Goal: Information Seeking & Learning: Learn about a topic

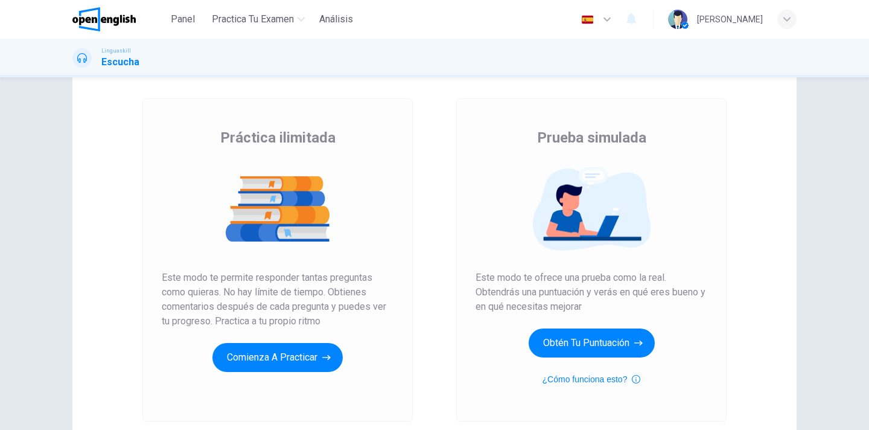
scroll to position [63, 0]
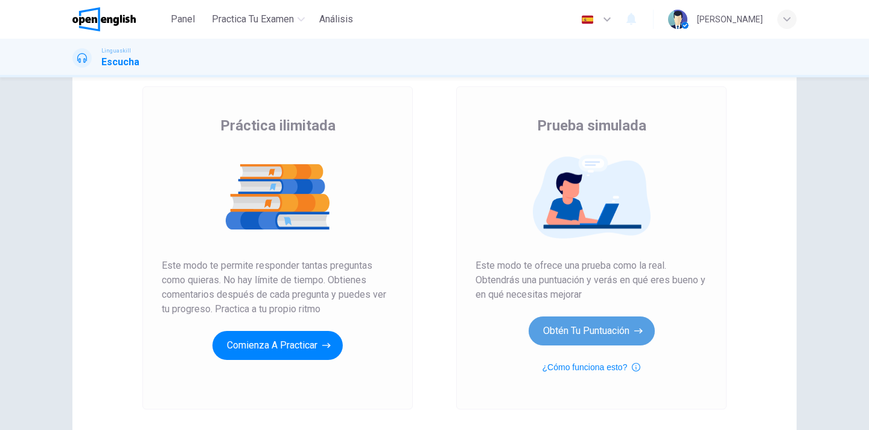
click at [589, 327] on button "Obtén tu puntuación" at bounding box center [592, 330] width 126 height 29
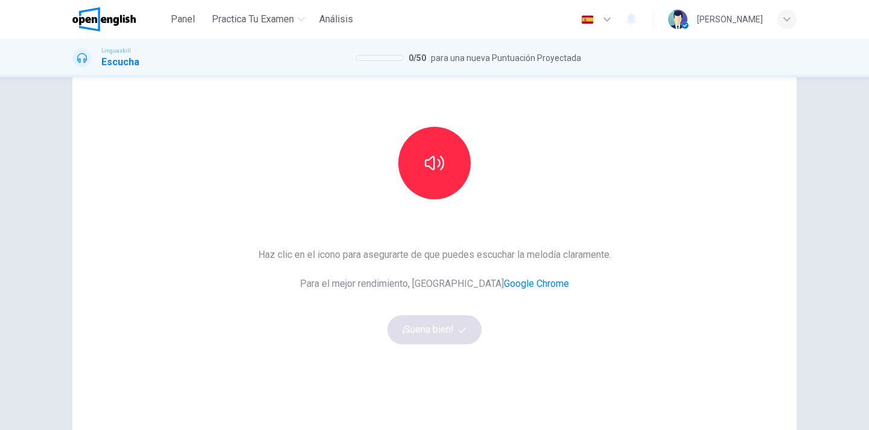
scroll to position [87, 0]
click at [451, 159] on button "button" at bounding box center [434, 162] width 72 height 72
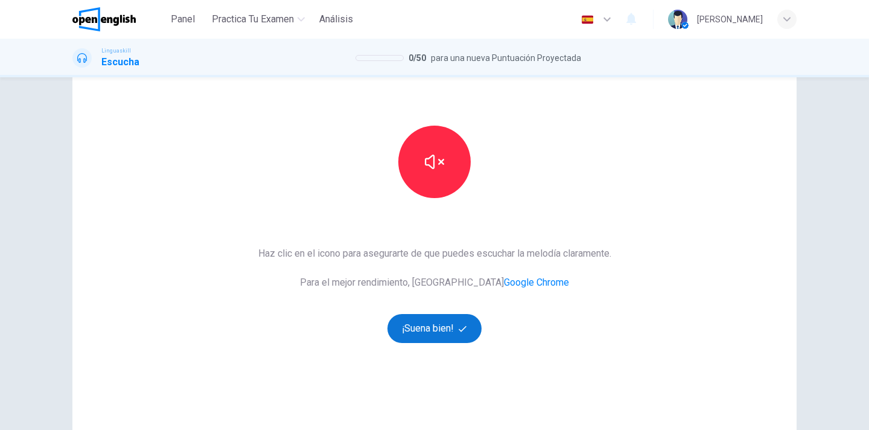
click at [439, 337] on button "¡Suena bien!" at bounding box center [434, 328] width 94 height 29
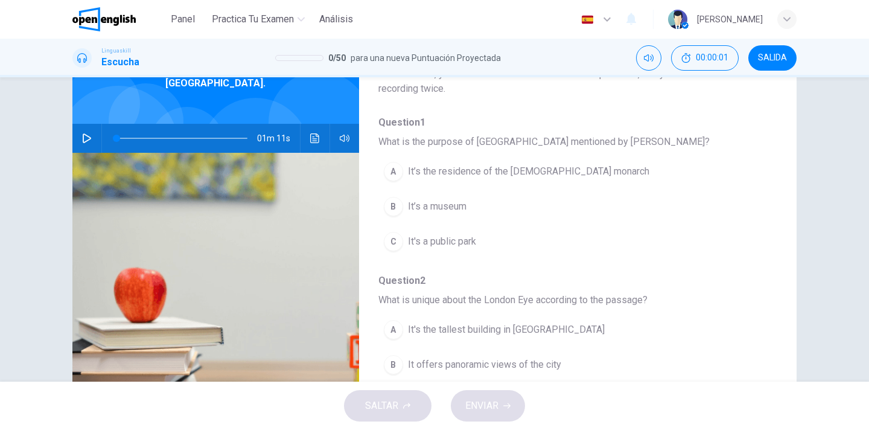
scroll to position [0, 0]
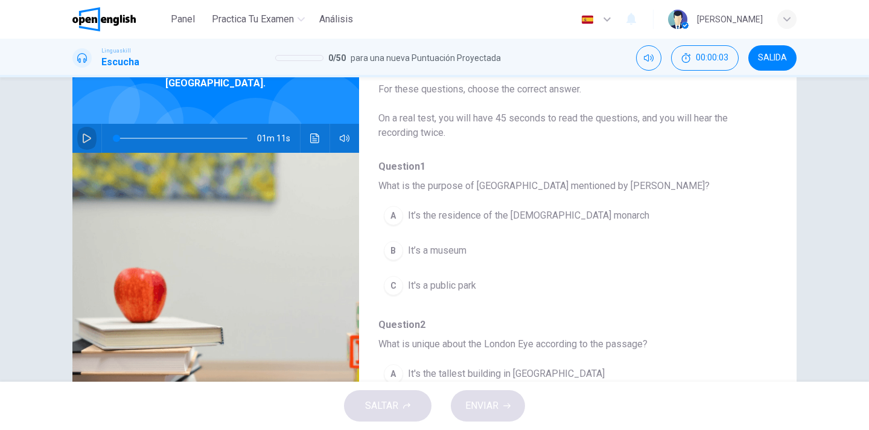
click at [90, 133] on icon "button" at bounding box center [87, 138] width 10 height 10
click at [80, 126] on button "button" at bounding box center [86, 138] width 19 height 29
click at [123, 130] on span at bounding box center [181, 138] width 131 height 17
drag, startPoint x: 123, startPoint y: 127, endPoint x: 99, endPoint y: 126, distance: 24.2
click at [99, 126] on div "01m 11s" at bounding box center [215, 138] width 287 height 29
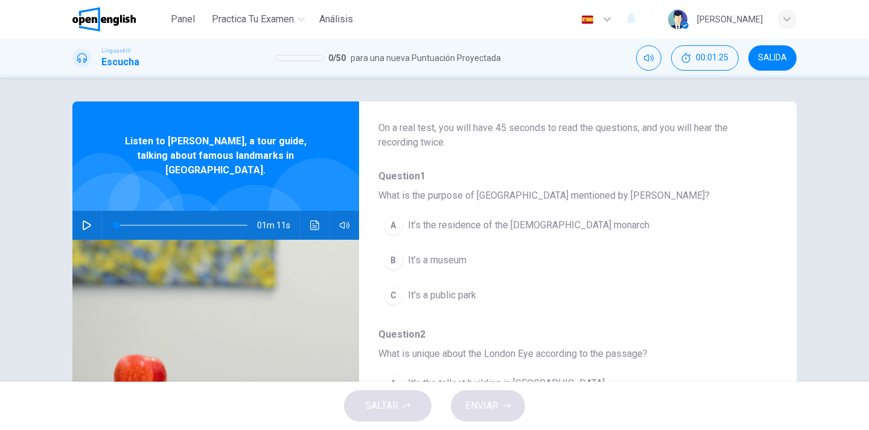
click at [90, 220] on icon "button" at bounding box center [87, 225] width 10 height 10
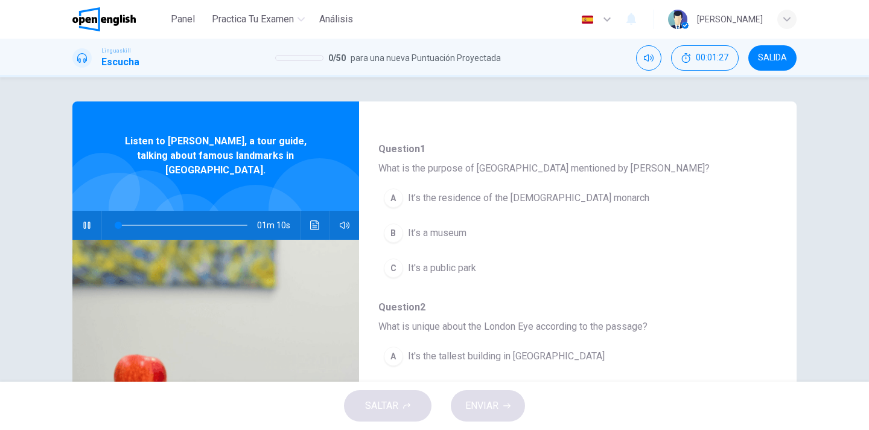
scroll to position [123, 0]
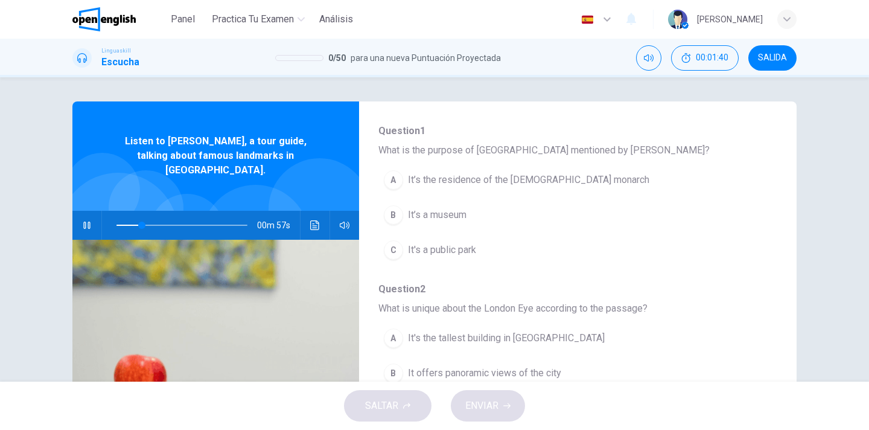
click at [425, 180] on span "It’s the residence of the [DEMOGRAPHIC_DATA] monarch" at bounding box center [528, 180] width 241 height 14
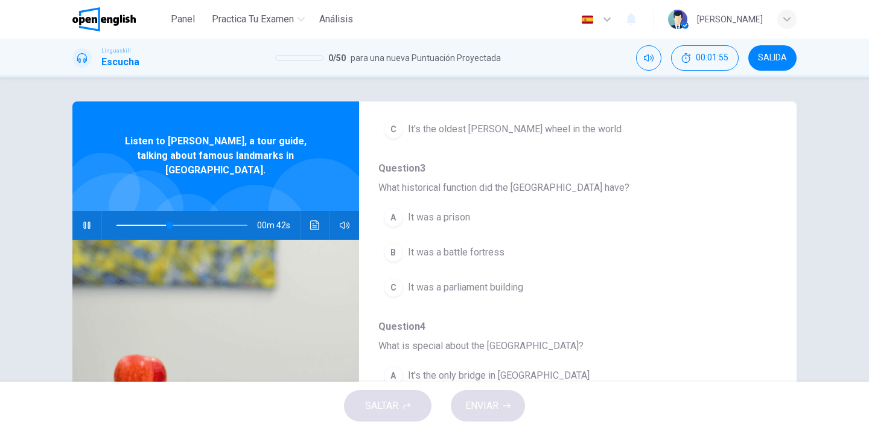
scroll to position [403, 0]
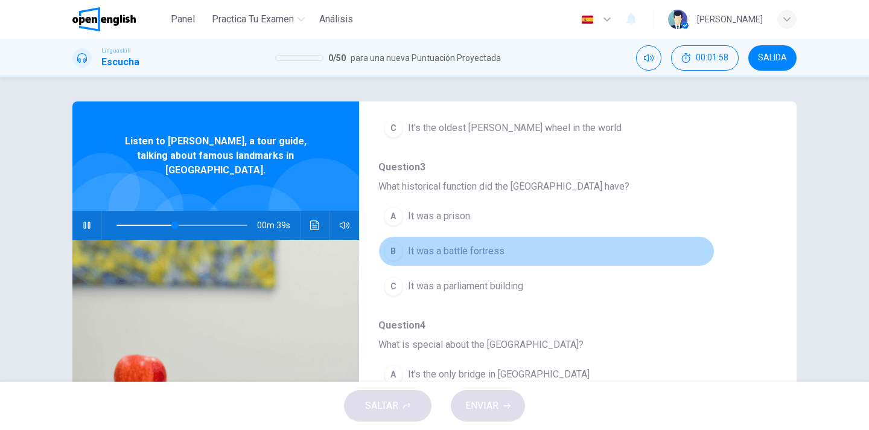
click at [467, 247] on span "It was a battle fortress" at bounding box center [456, 251] width 97 height 14
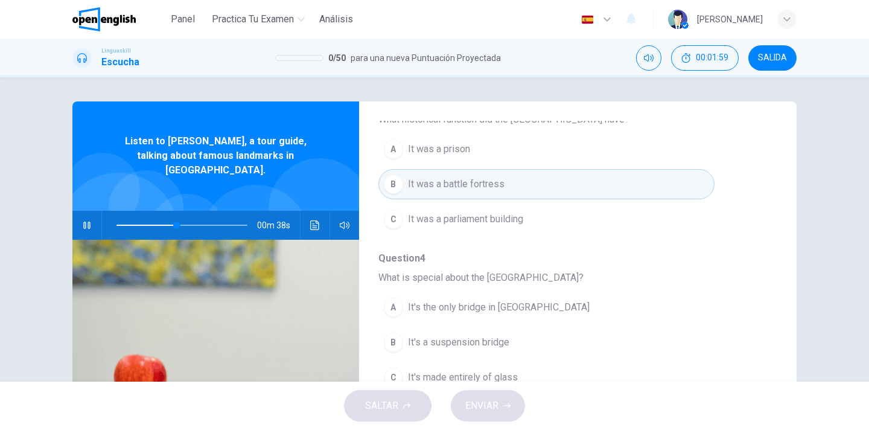
scroll to position [474, 0]
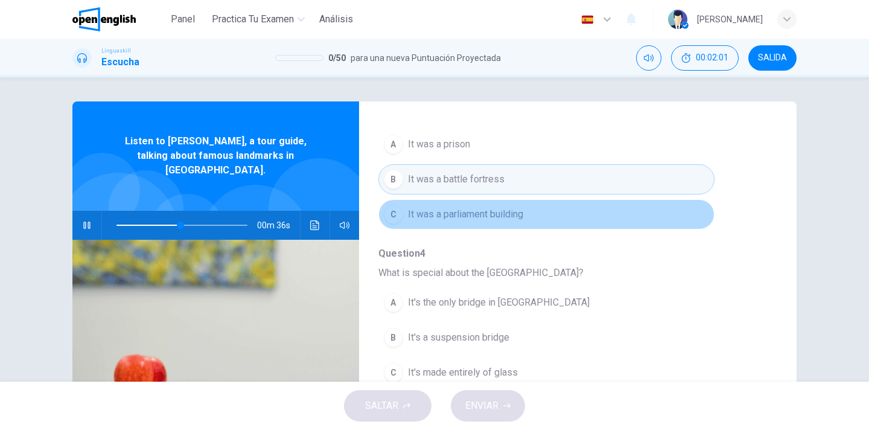
click at [465, 216] on span "It was a parliament building" at bounding box center [465, 214] width 115 height 14
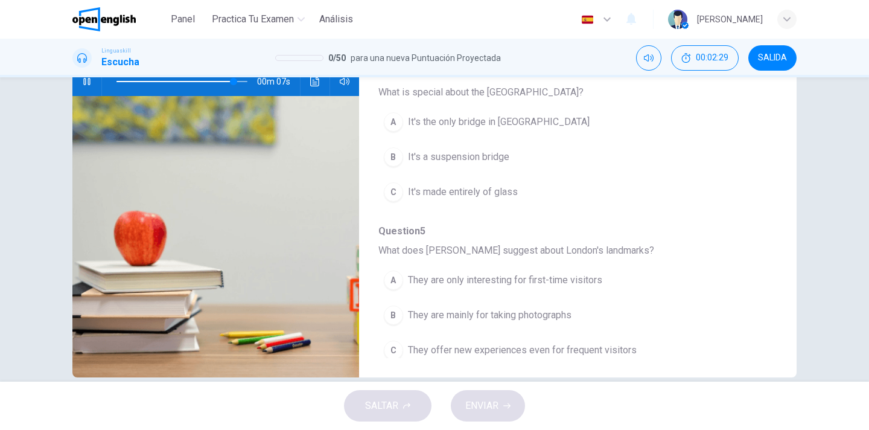
scroll to position [513, 0]
type input "*"
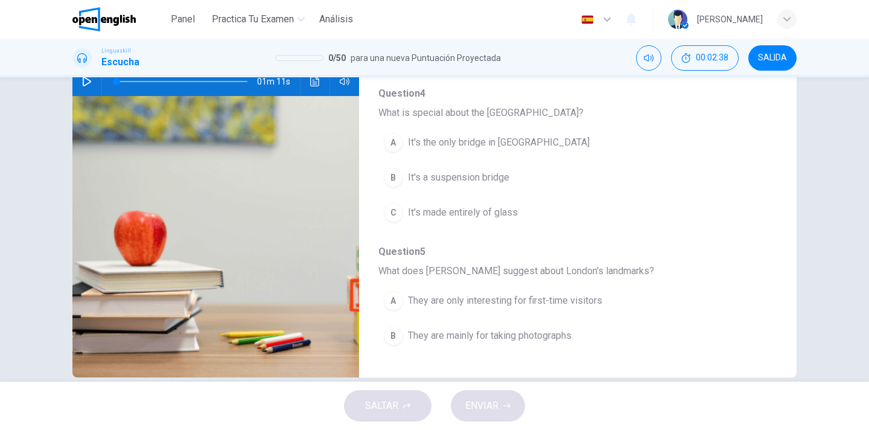
scroll to position [521, 0]
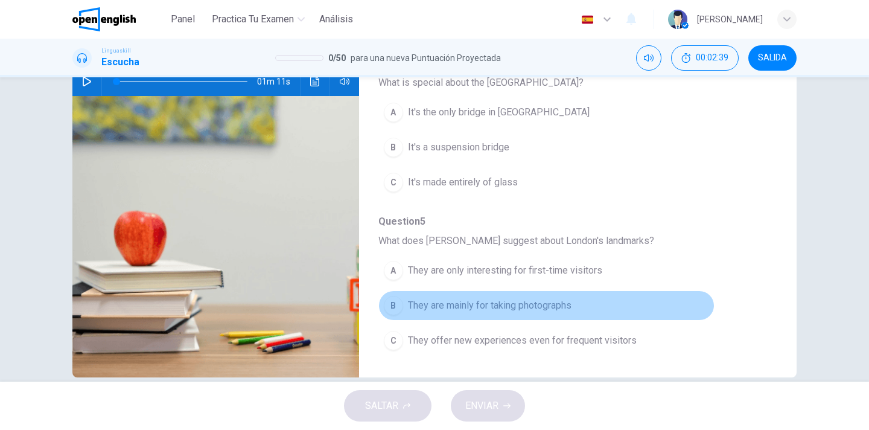
click at [447, 307] on span "They are mainly for taking photographs" at bounding box center [490, 305] width 164 height 14
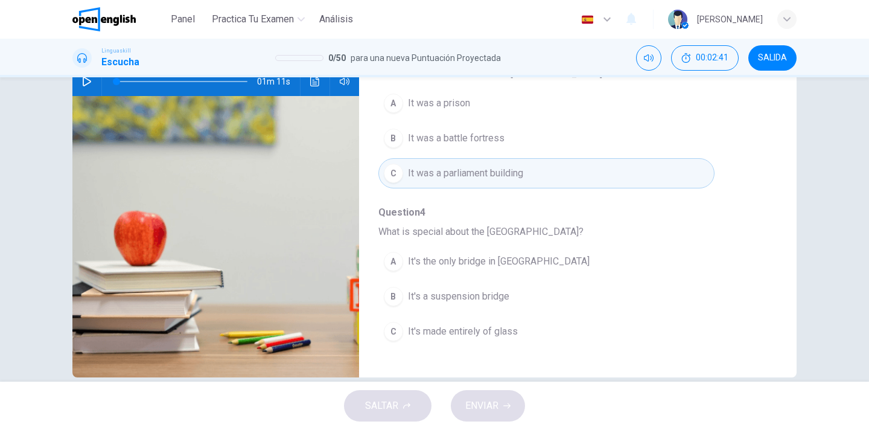
scroll to position [373, 0]
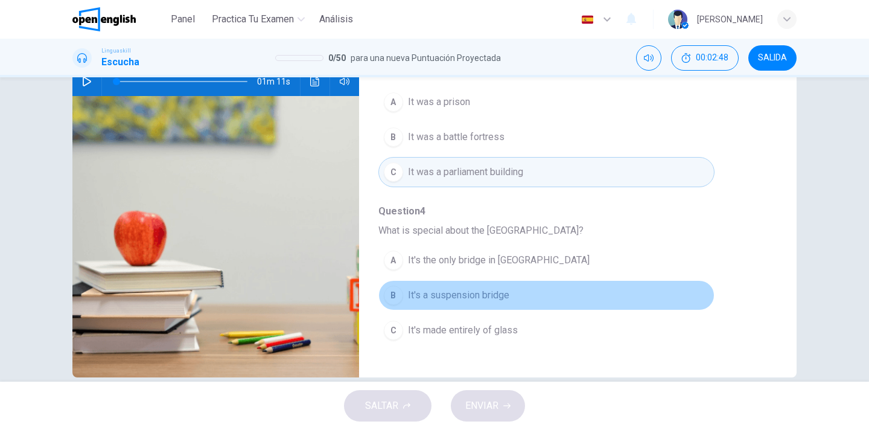
click at [467, 292] on span "It's a suspension bridge" at bounding box center [458, 295] width 101 height 14
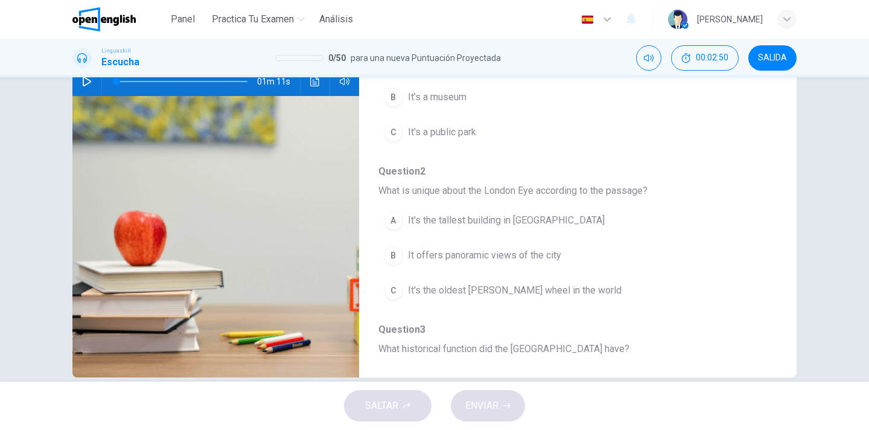
scroll to position [96, 0]
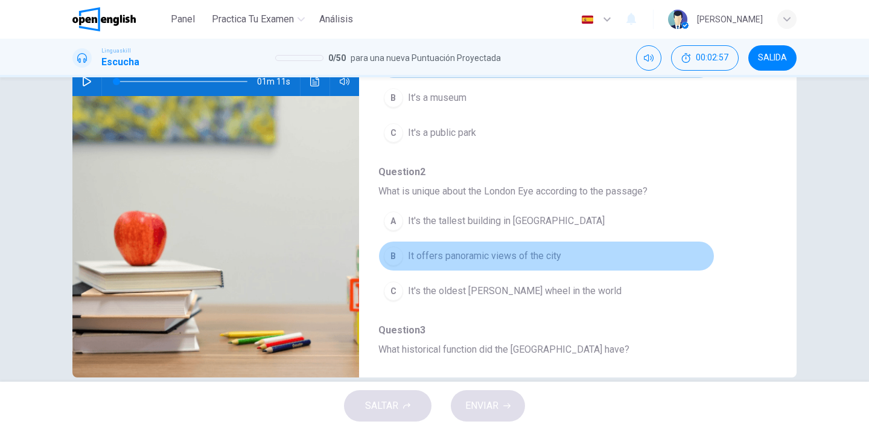
click at [442, 265] on button "B It offers panoramic views of the city" at bounding box center [546, 256] width 336 height 30
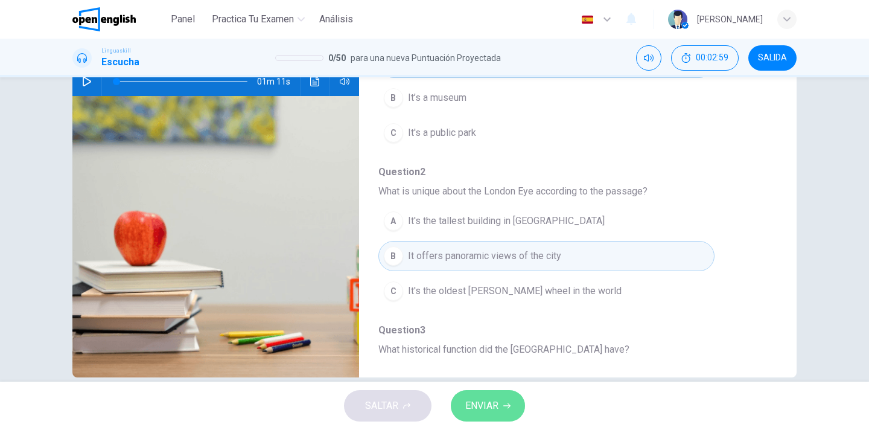
click at [485, 398] on span "ENVIAR" at bounding box center [481, 405] width 33 height 17
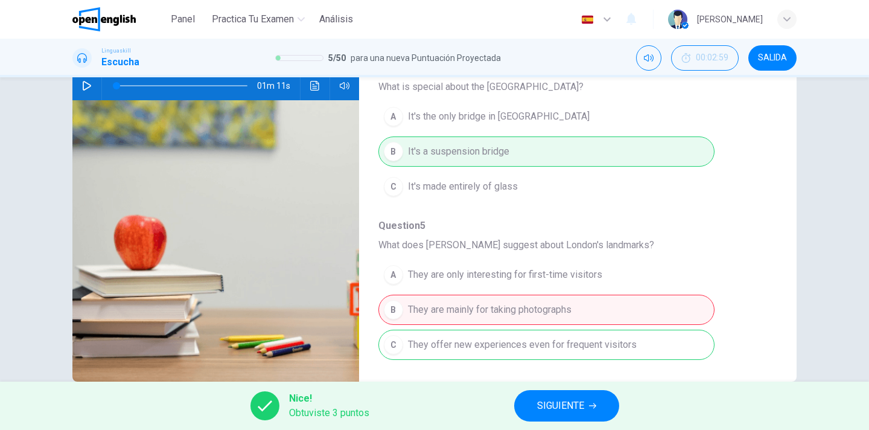
scroll to position [146, 0]
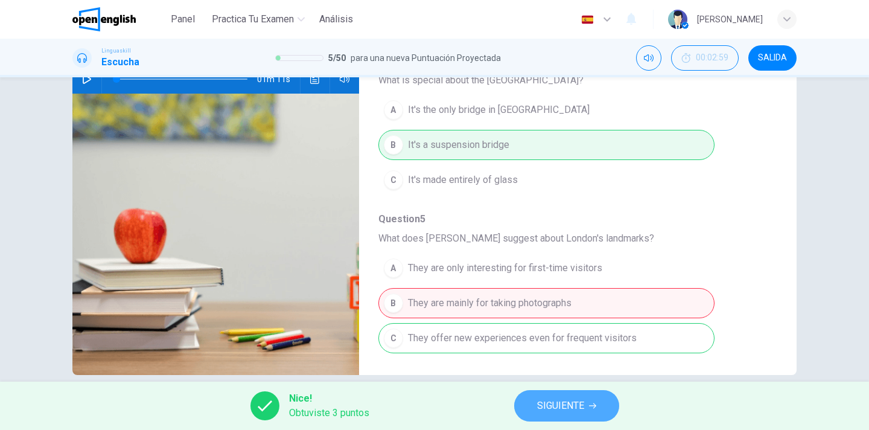
click at [567, 402] on span "SIGUIENTE" at bounding box center [560, 405] width 47 height 17
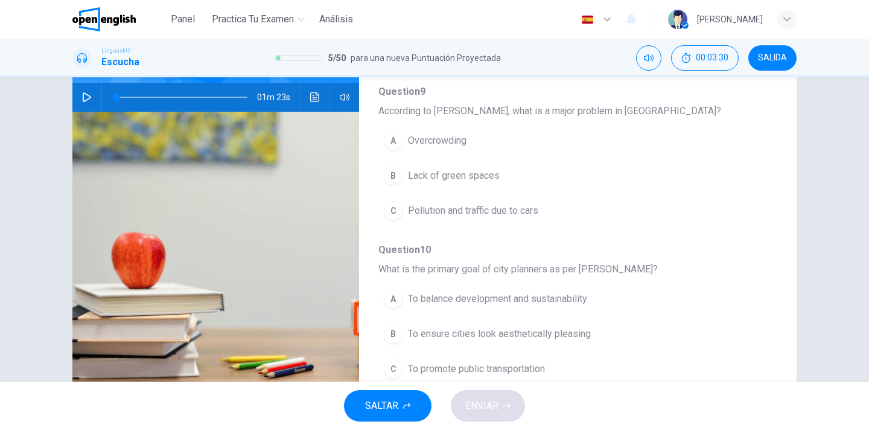
scroll to position [118, 0]
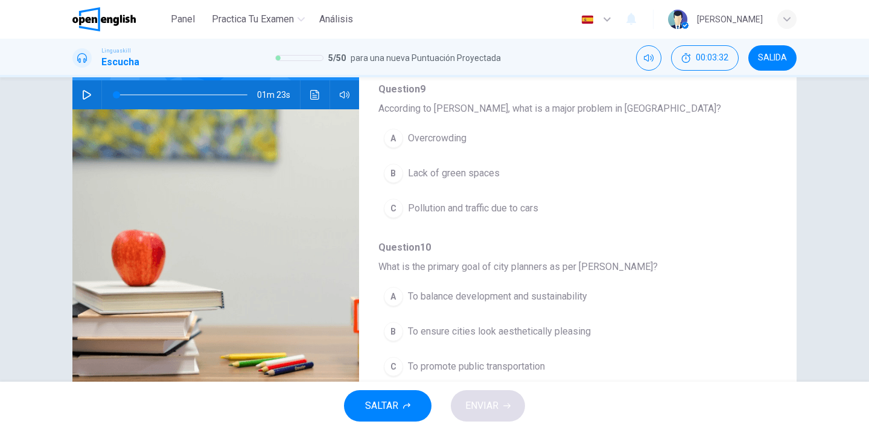
click at [82, 94] on icon "button" at bounding box center [87, 95] width 10 height 10
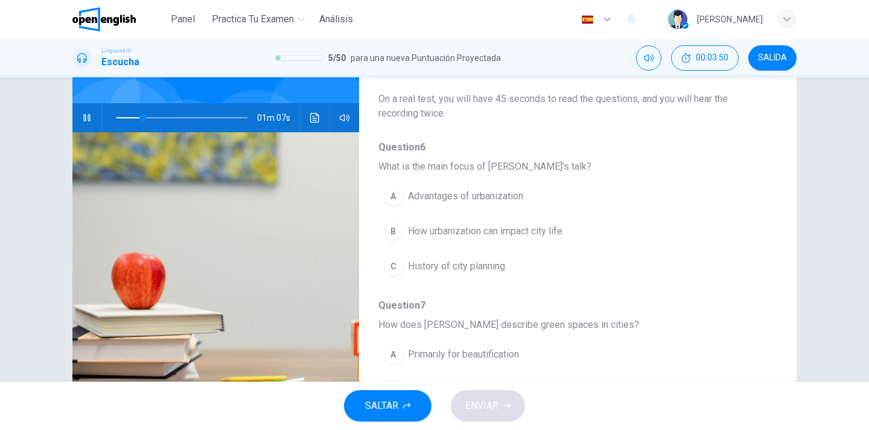
scroll to position [12, 0]
click at [485, 270] on span "History of city planning" at bounding box center [456, 265] width 97 height 14
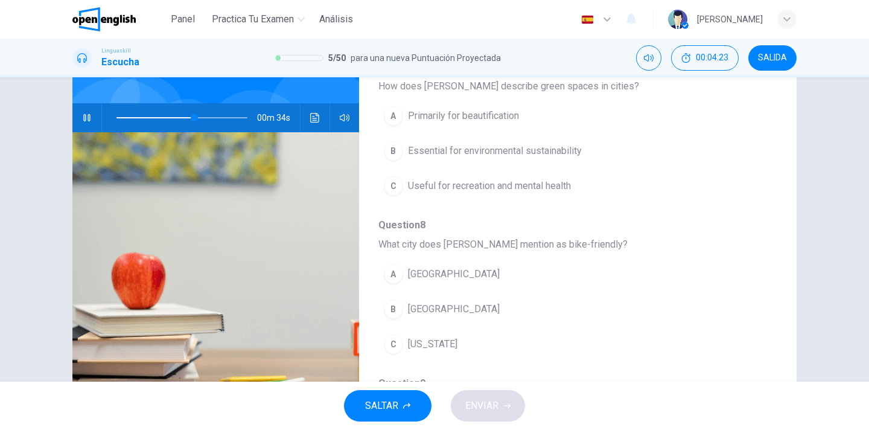
scroll to position [248, 0]
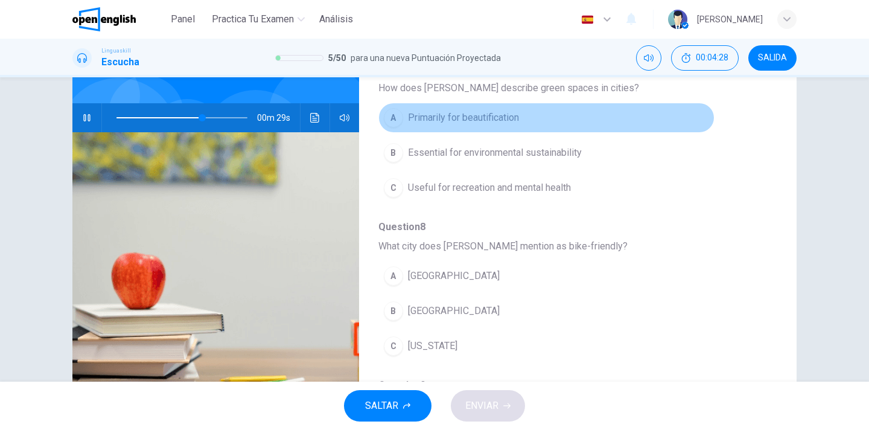
click at [448, 113] on span "Primarily for beautification" at bounding box center [463, 117] width 111 height 14
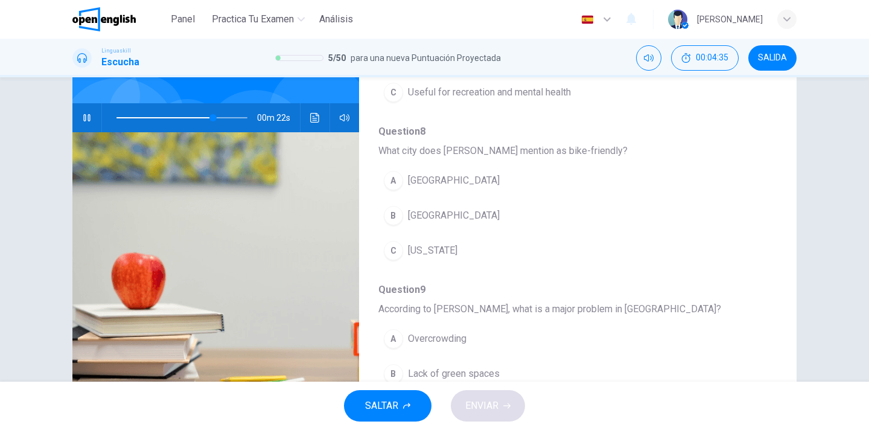
scroll to position [345, 0]
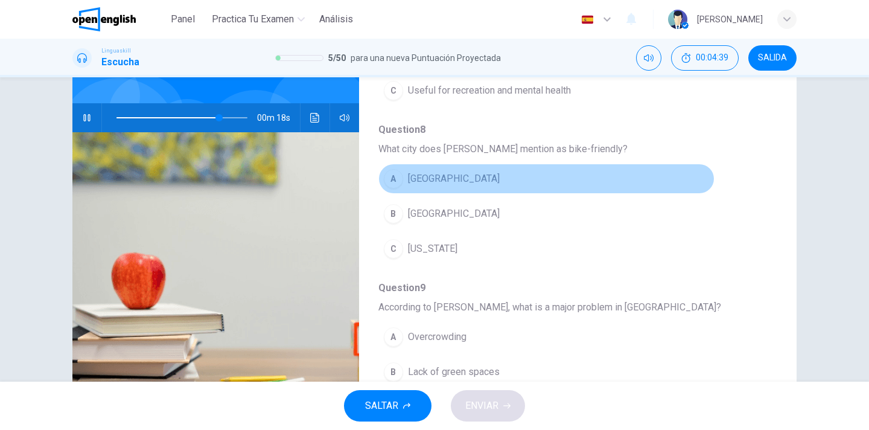
click at [450, 179] on span "[GEOGRAPHIC_DATA]" at bounding box center [454, 178] width 92 height 14
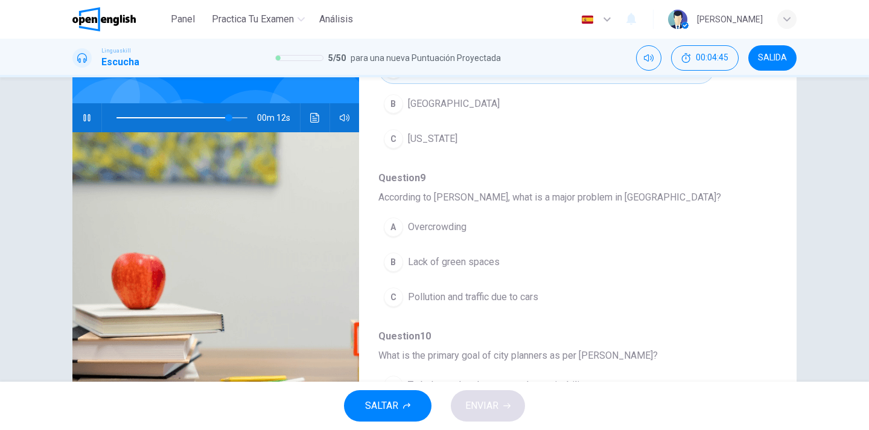
scroll to position [456, 0]
click at [489, 296] on span "Pollution and traffic due to cars" at bounding box center [473, 295] width 130 height 14
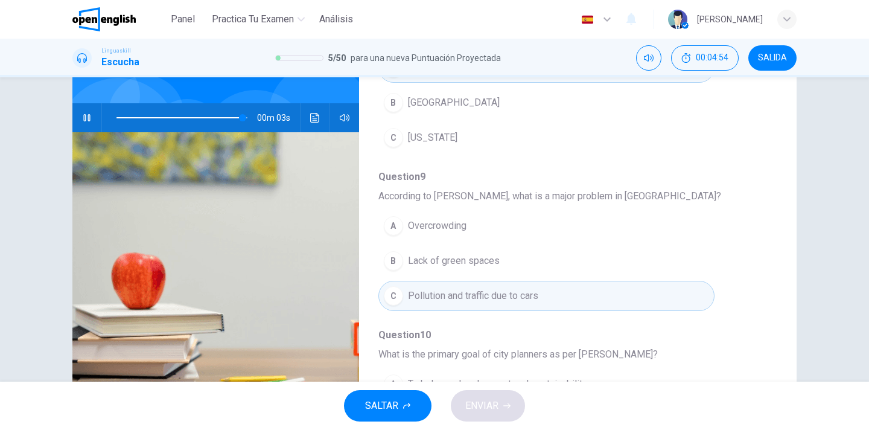
scroll to position [521, 0]
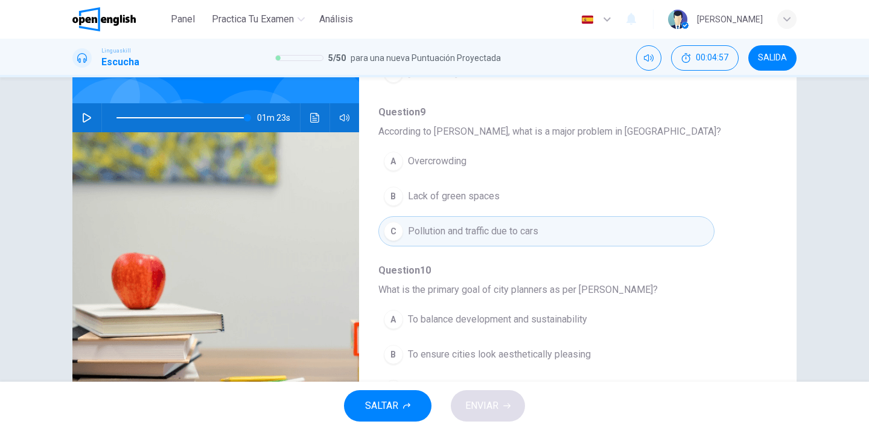
type input "*"
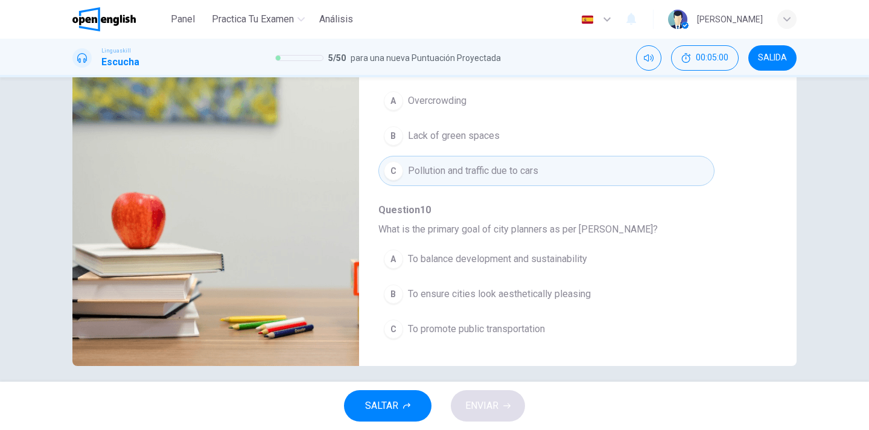
scroll to position [164, 0]
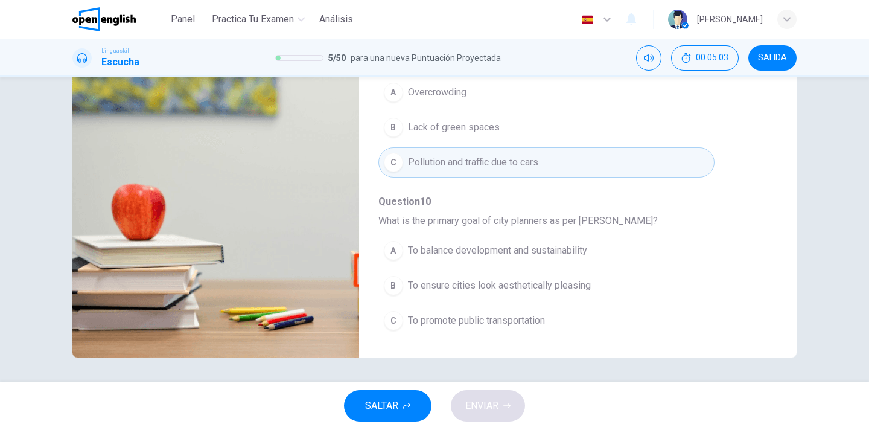
click at [454, 322] on span "To promote public transportation" at bounding box center [476, 320] width 137 height 14
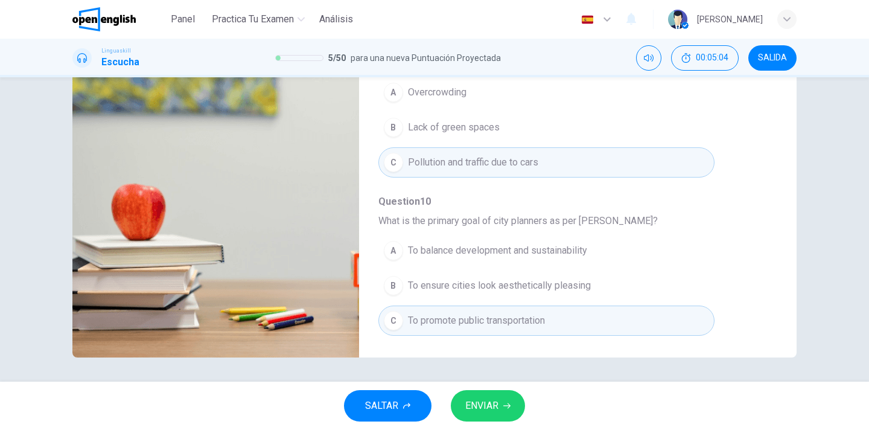
click at [500, 403] on button "ENVIAR" at bounding box center [488, 405] width 74 height 31
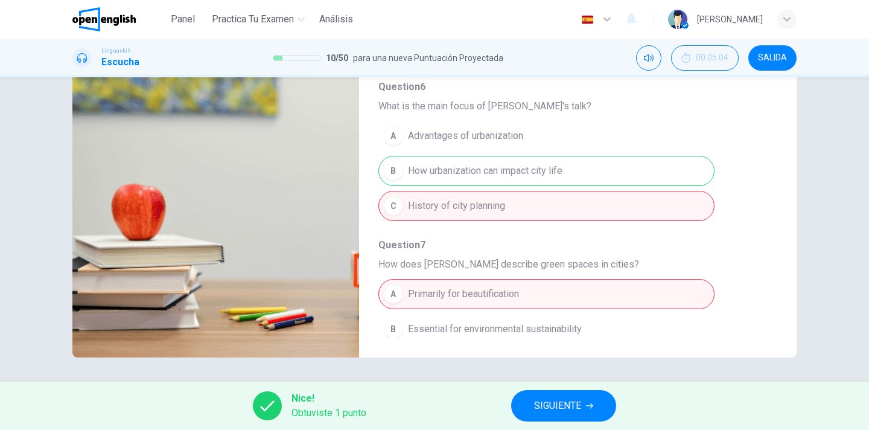
scroll to position [0, 0]
